Goal: Task Accomplishment & Management: Use online tool/utility

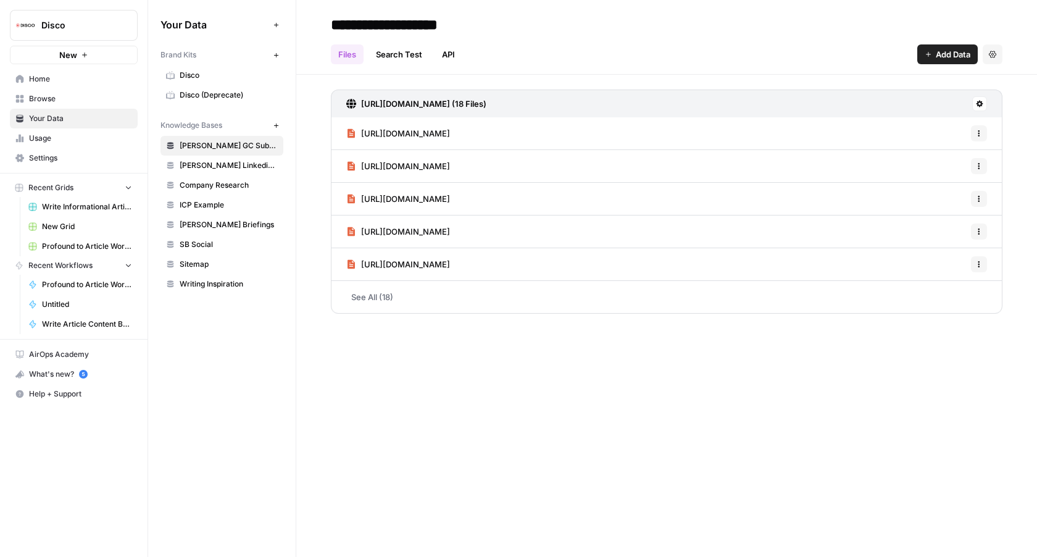
click at [59, 210] on span "Write Informational Articles" at bounding box center [87, 206] width 90 height 11
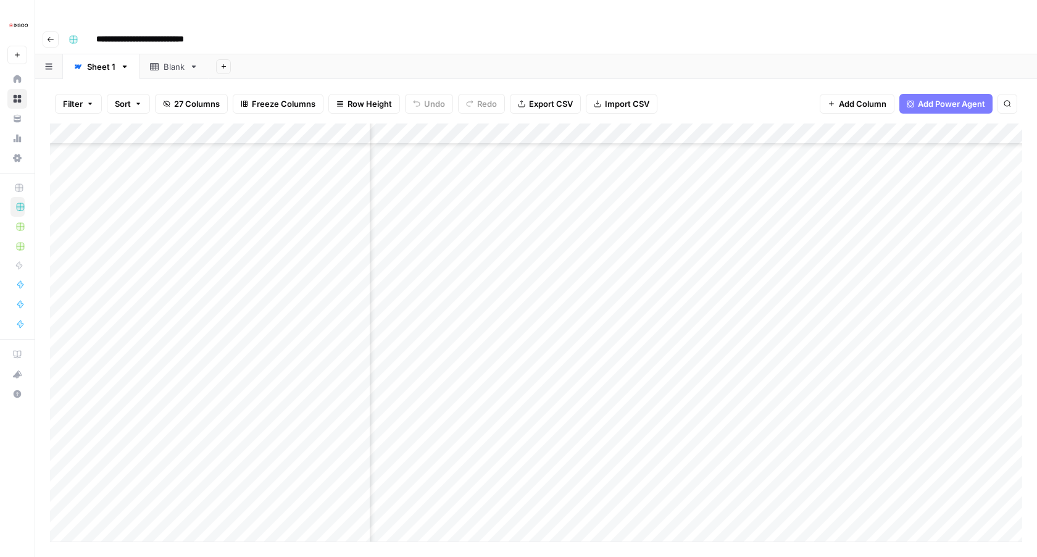
scroll to position [1055, 1073]
